Goal: Task Accomplishment & Management: Complete application form

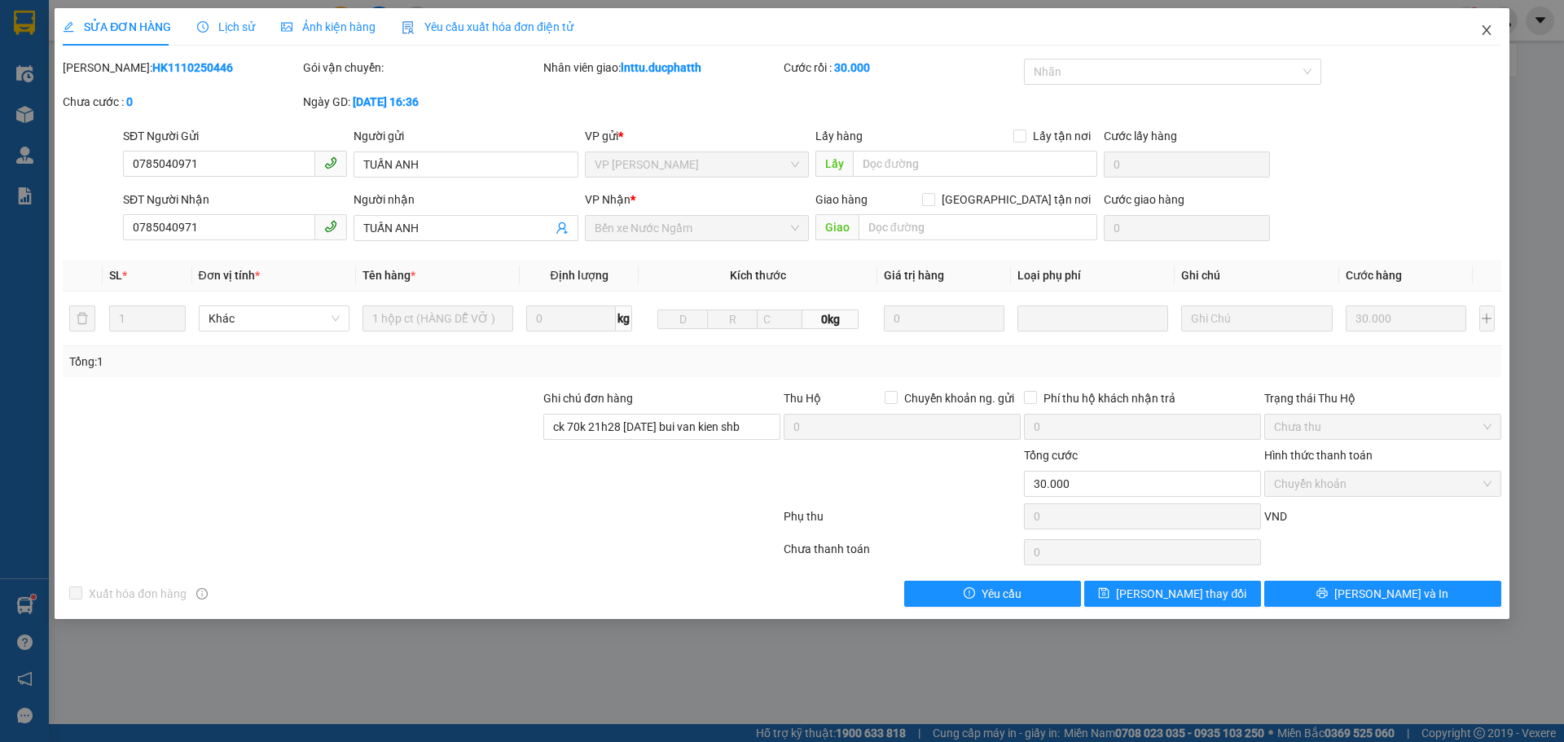
click at [1488, 26] on icon "close" at bounding box center [1486, 30] width 13 height 13
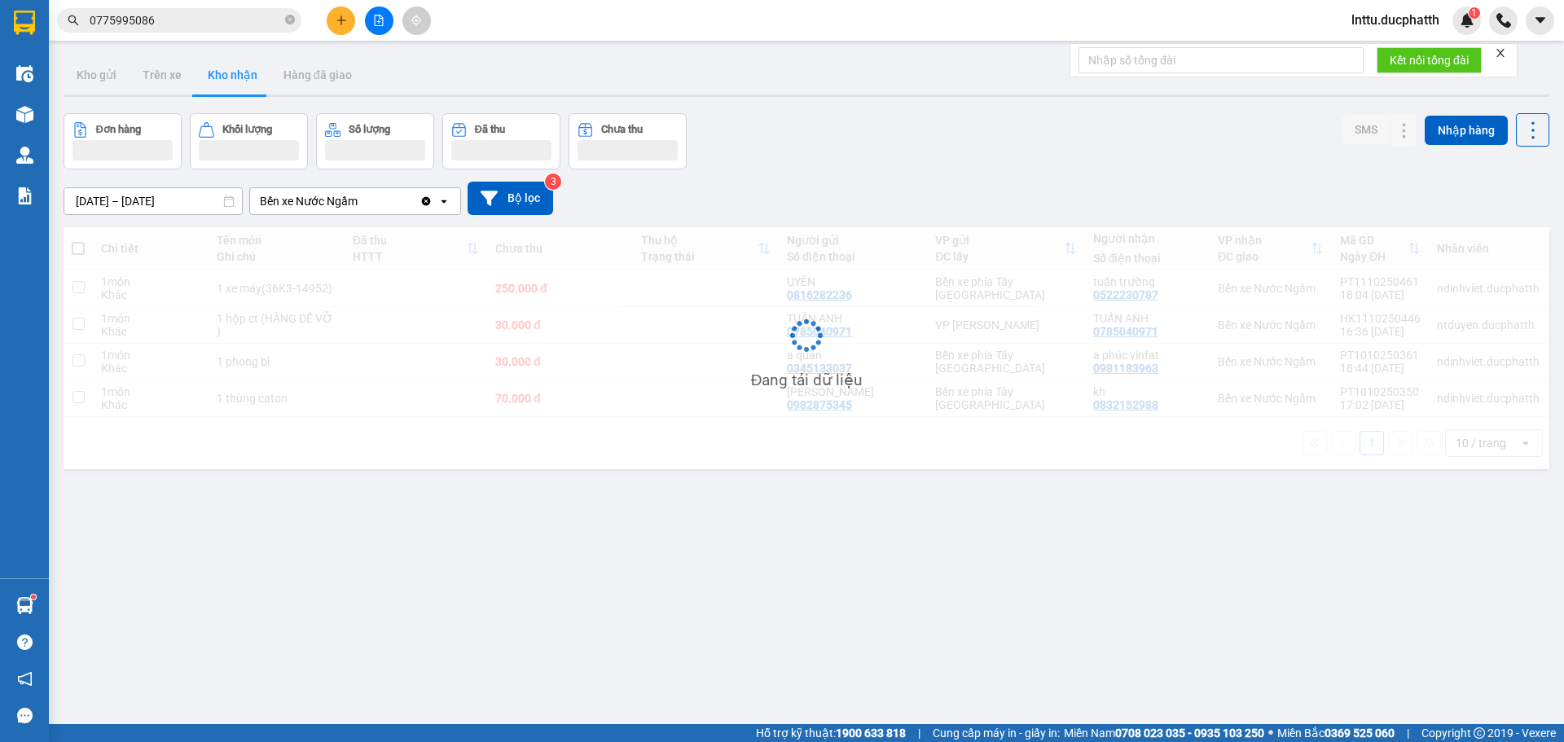
click at [616, 580] on div "ver 1.8.146 Kho gửi Trên xe Kho nhận Hàng đã giao Đơn hàng Khối lượng Số lượng …" at bounding box center [806, 420] width 1499 height 742
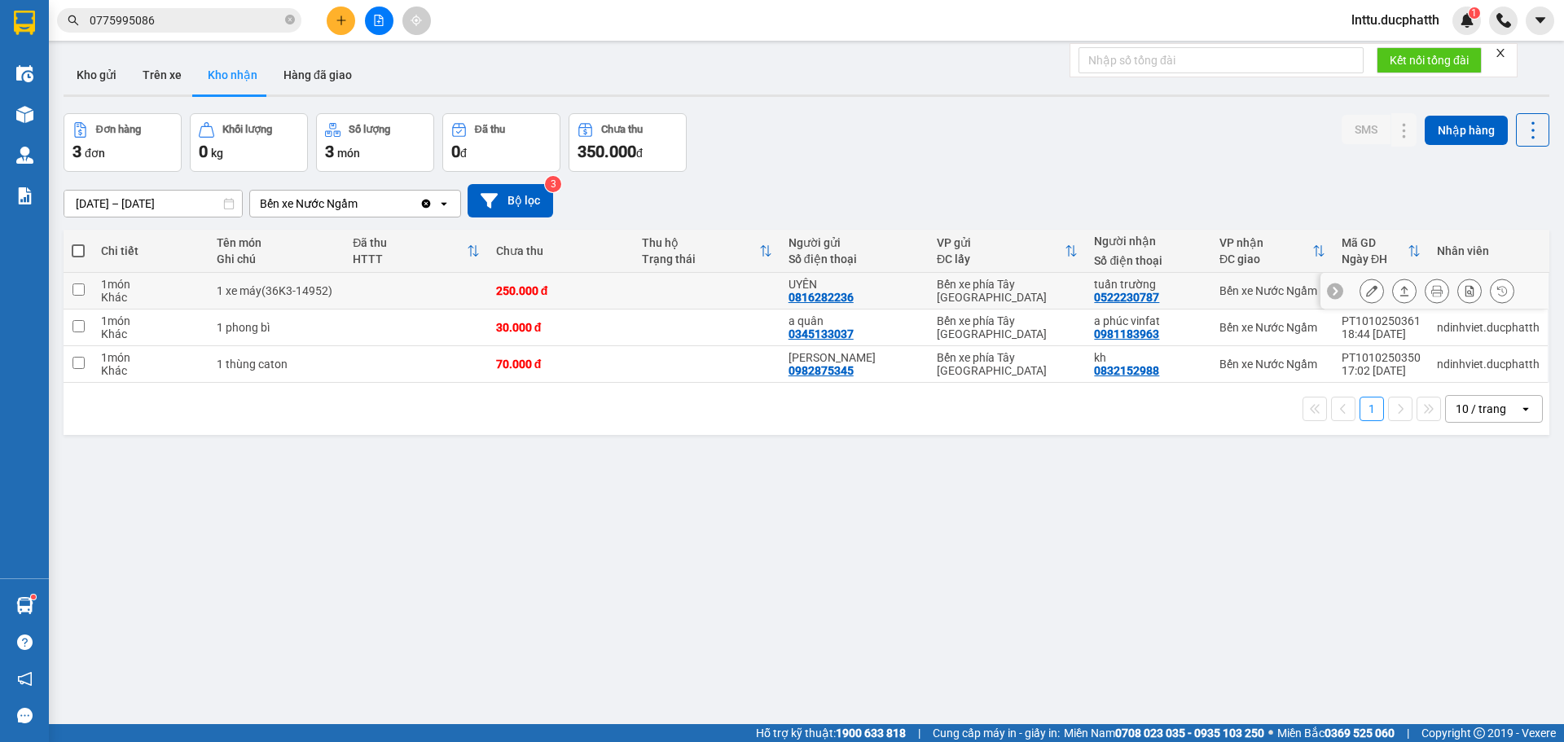
click at [1366, 291] on icon at bounding box center [1371, 290] width 11 height 11
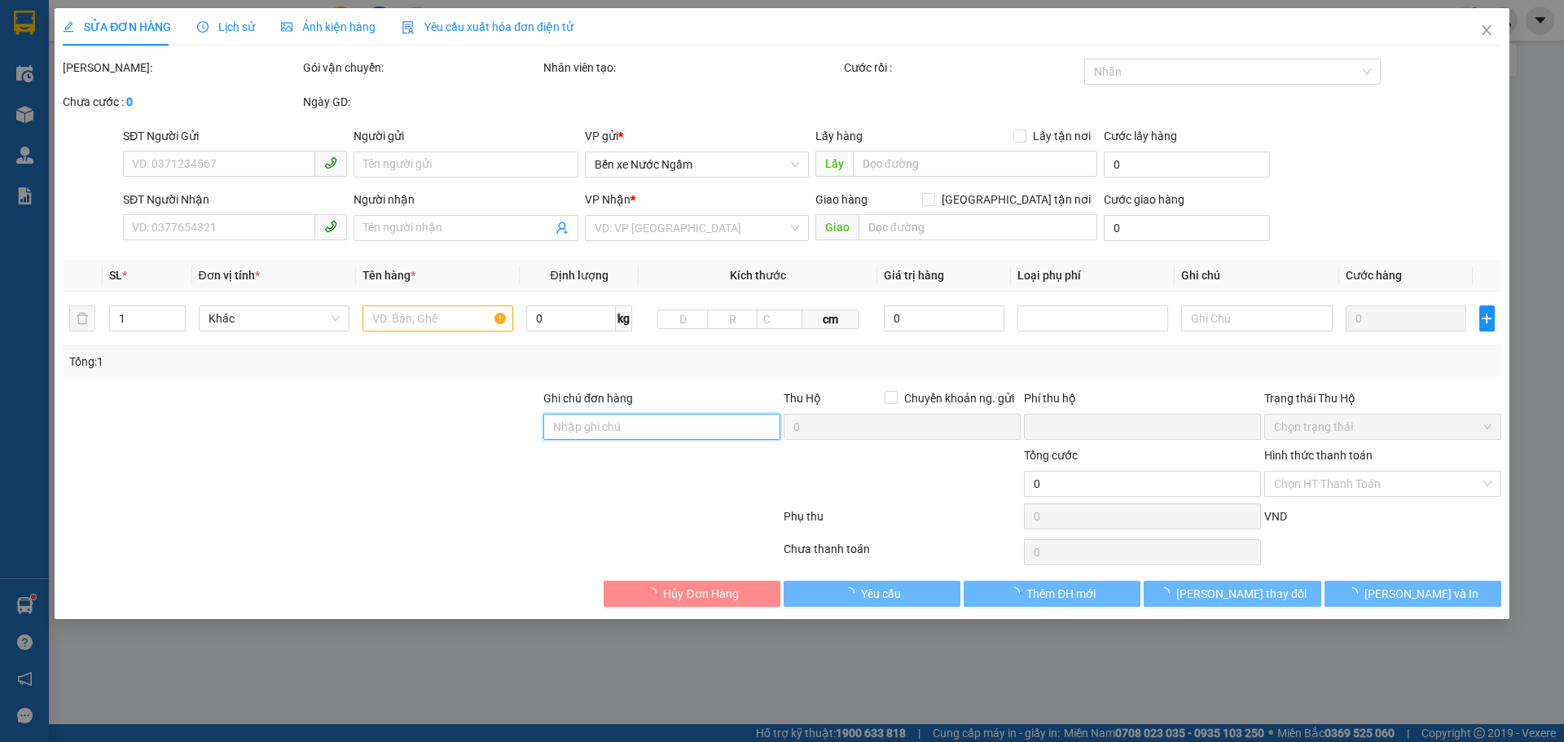
type input "0816282236"
type input "UYÊN"
type input "0522230787"
type input "tuấn trường"
type input "0"
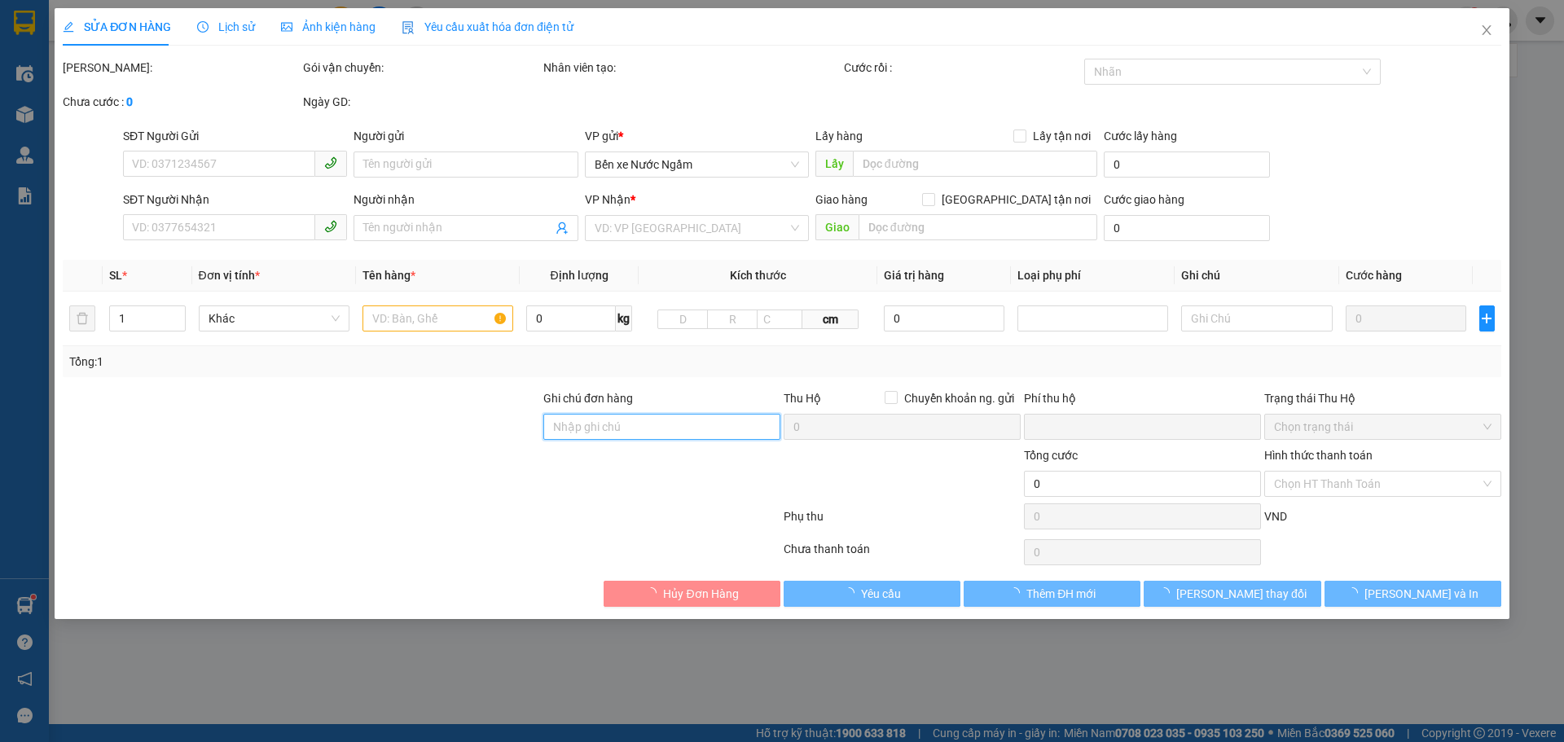
type input "250.000"
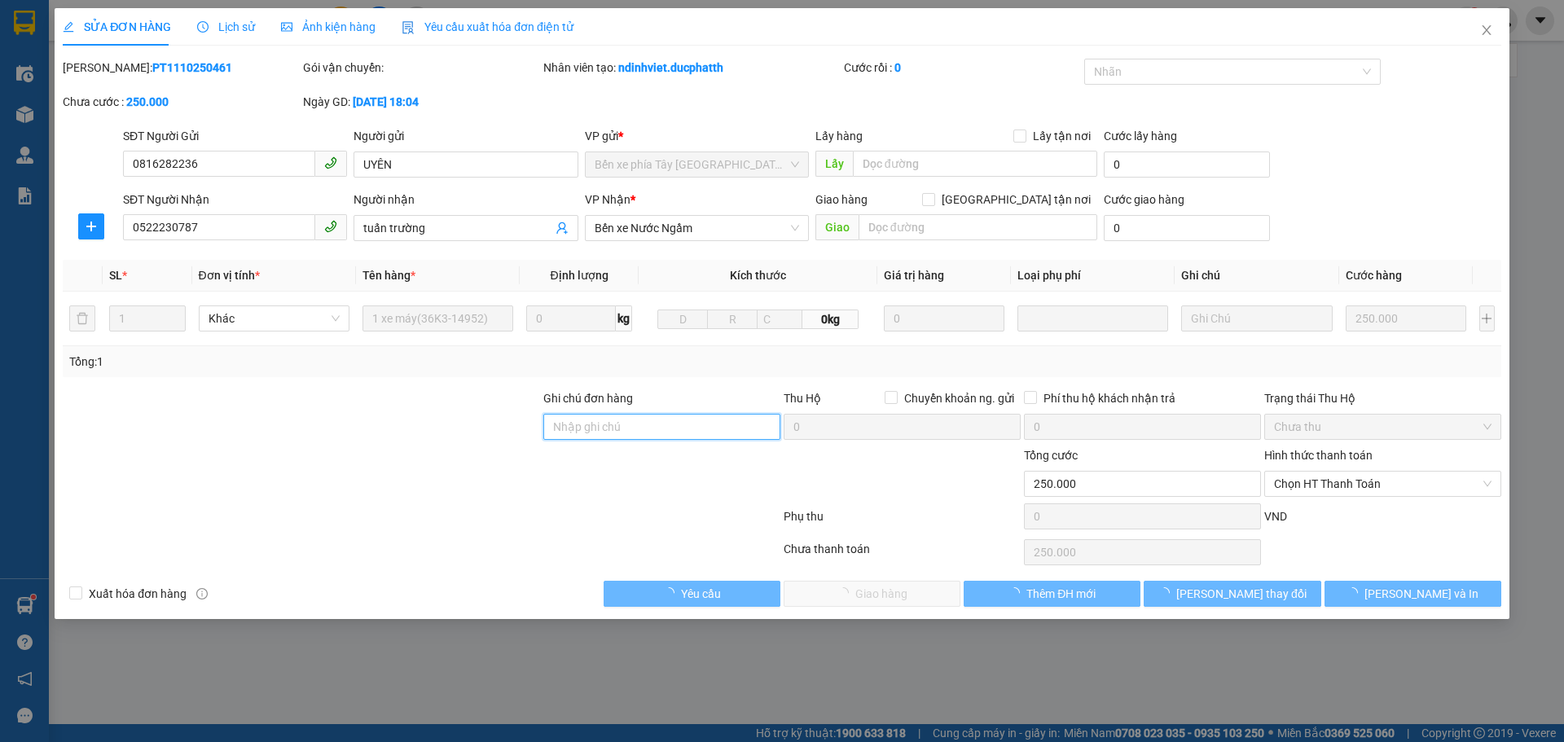
click at [626, 428] on input "Ghi chú đơn hàng" at bounding box center [661, 427] width 237 height 26
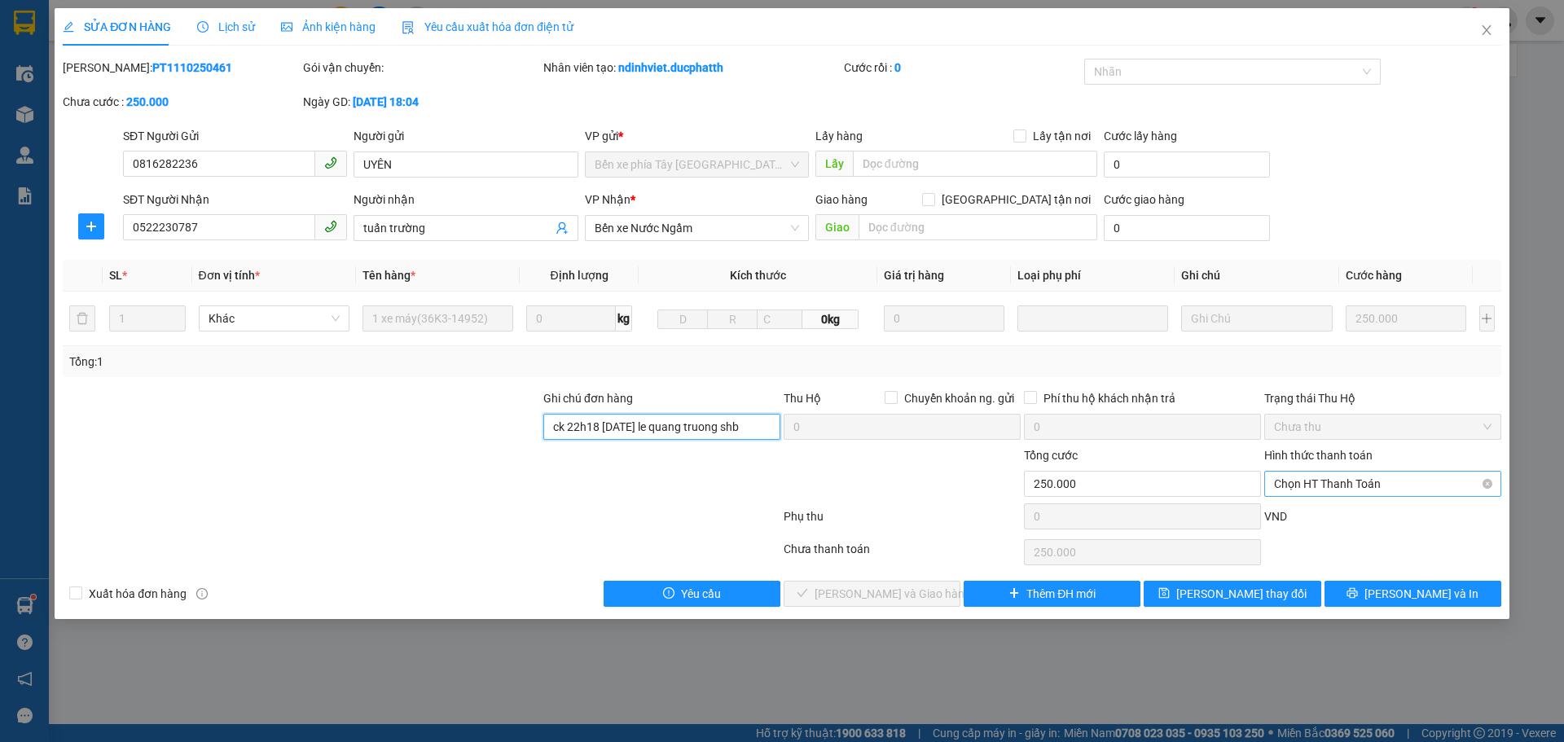
click at [1394, 490] on span "Chọn HT Thanh Toán" at bounding box center [1382, 484] width 217 height 24
type input "ck 22h18 11/10 le quang truong shb"
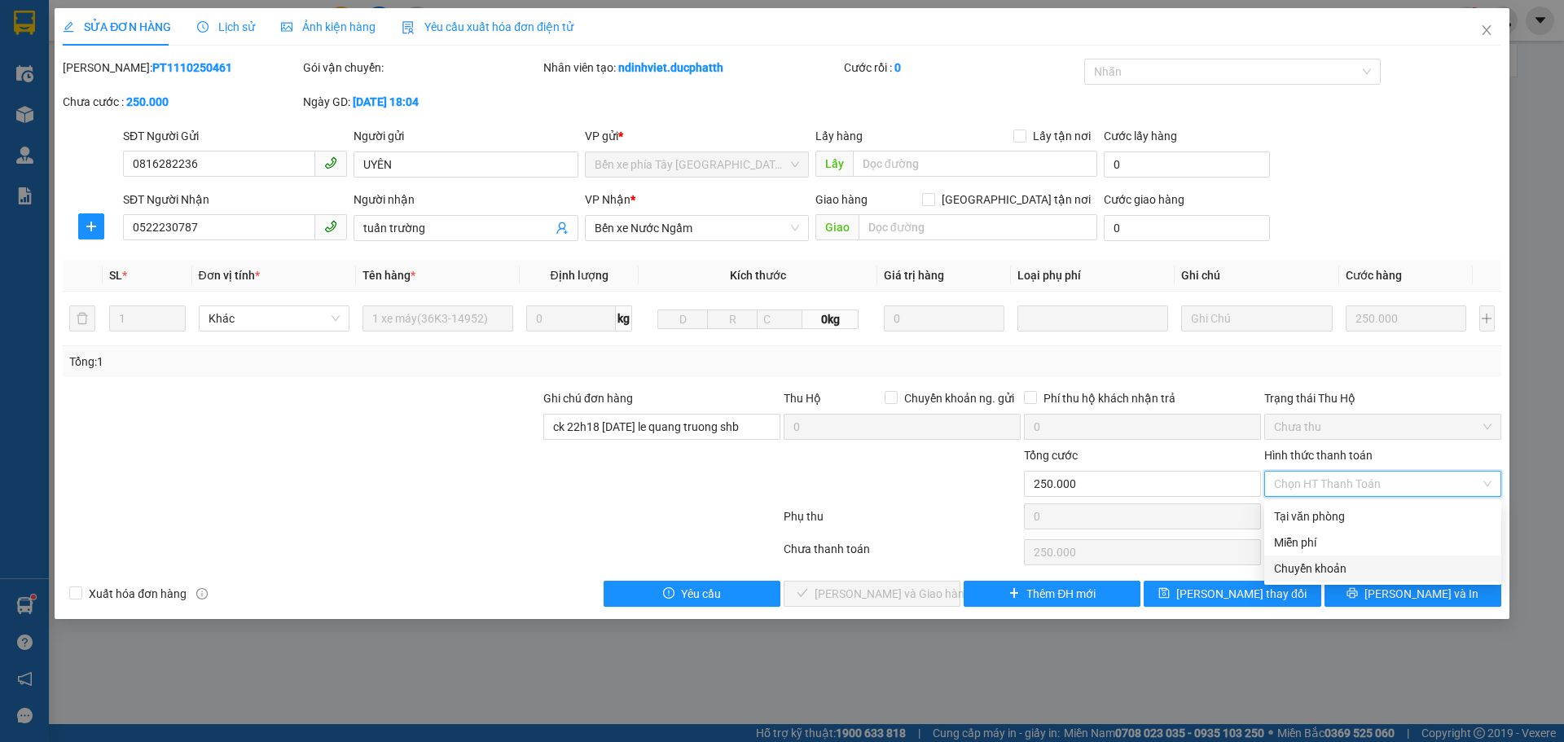
click at [1350, 566] on div "Chuyển khoản" at bounding box center [1382, 569] width 217 height 18
type input "0"
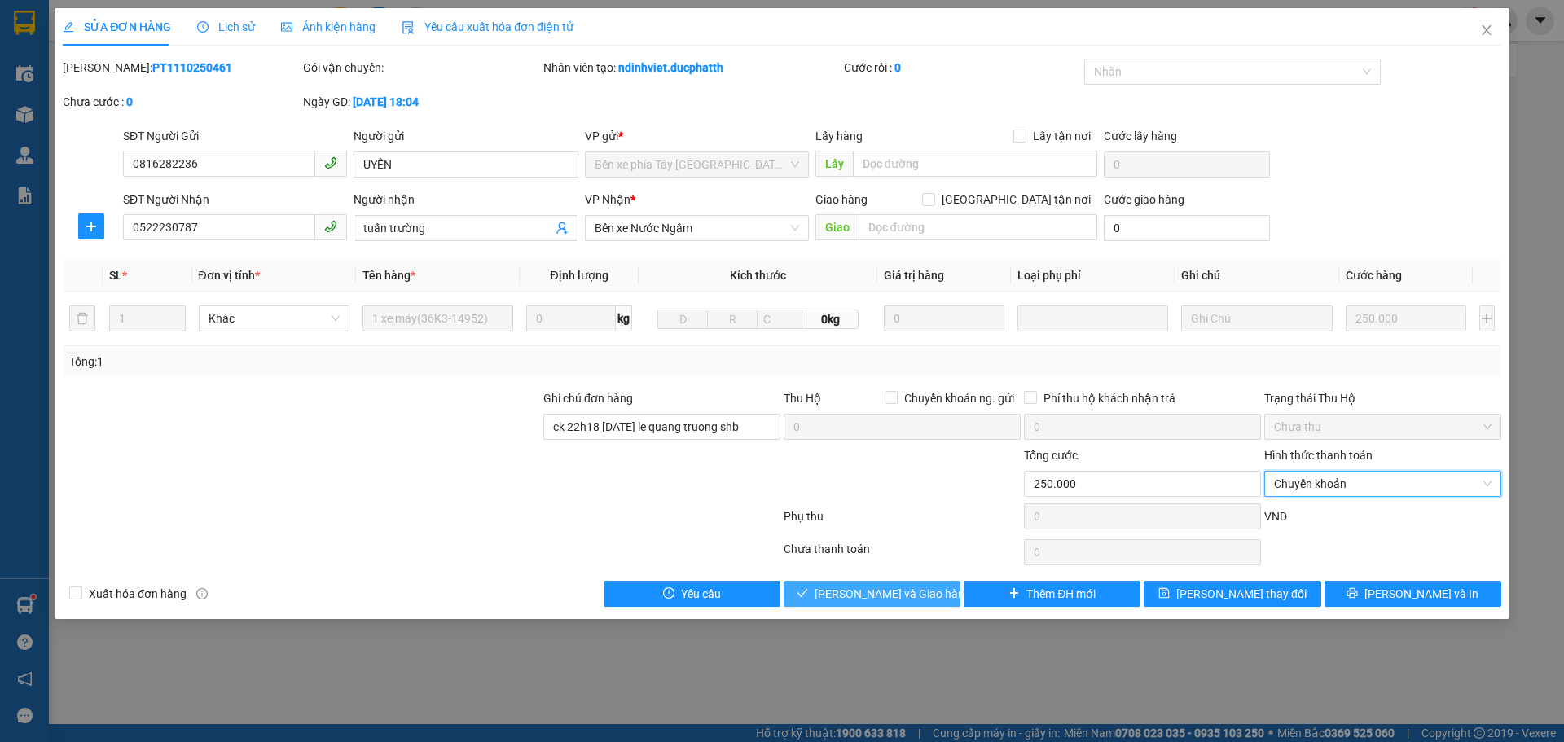
click at [860, 596] on span "Lưu và Giao hàng" at bounding box center [892, 594] width 156 height 18
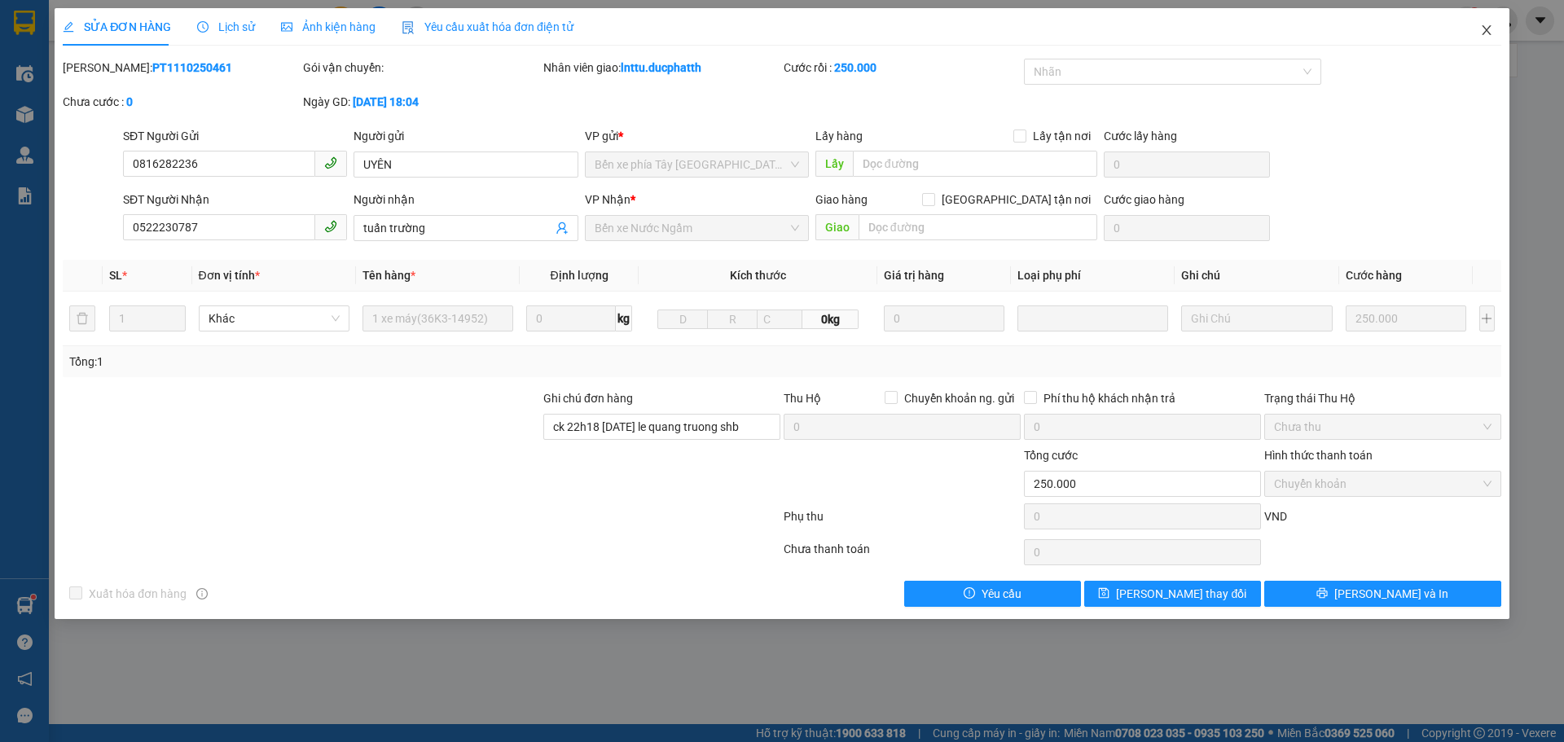
click at [1482, 35] on icon "close" at bounding box center [1486, 30] width 9 height 10
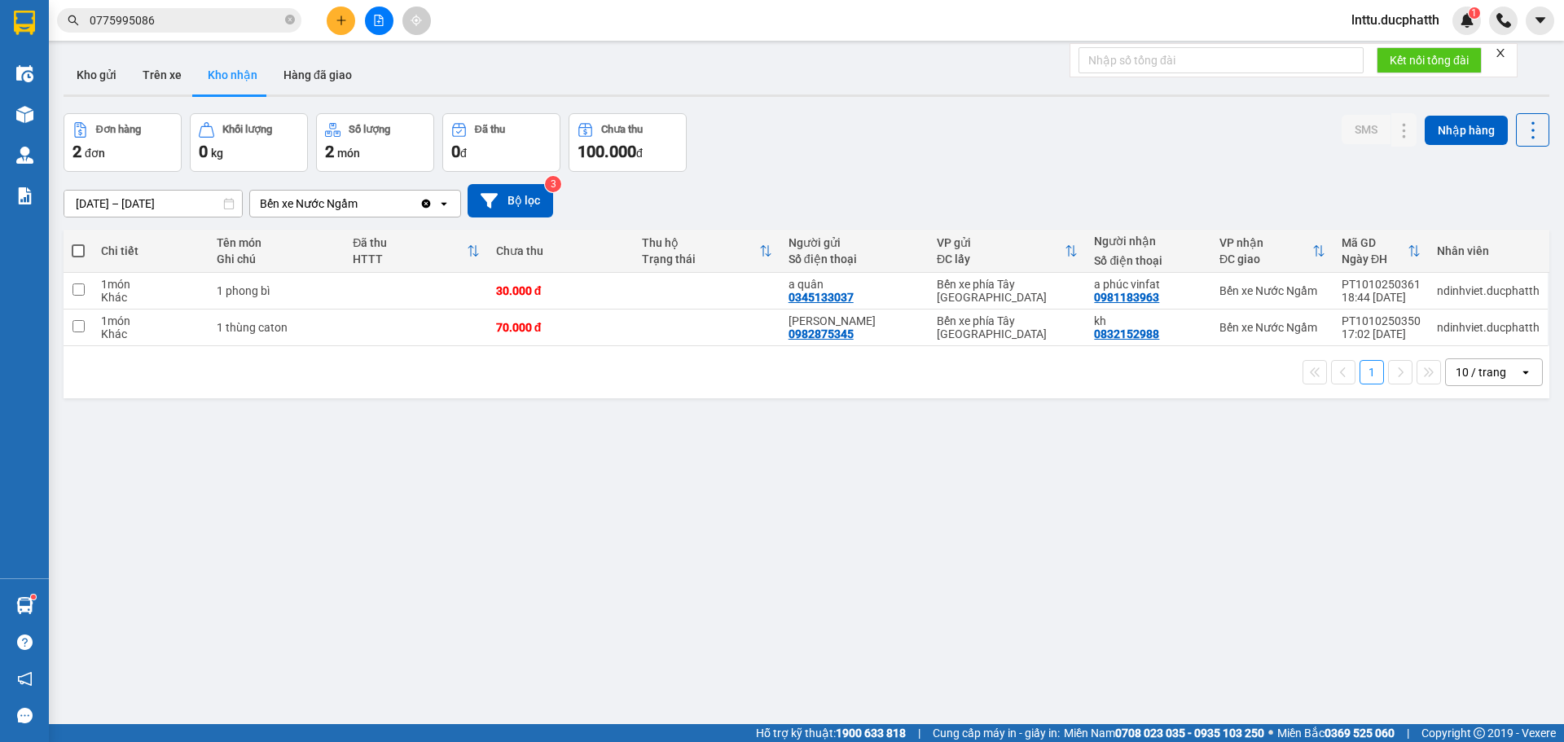
click at [1363, 18] on span "lnttu.ducphatth" at bounding box center [1395, 20] width 114 height 20
click at [1363, 43] on span "Đăng xuất" at bounding box center [1401, 51] width 82 height 18
